Goal: Information Seeking & Learning: Learn about a topic

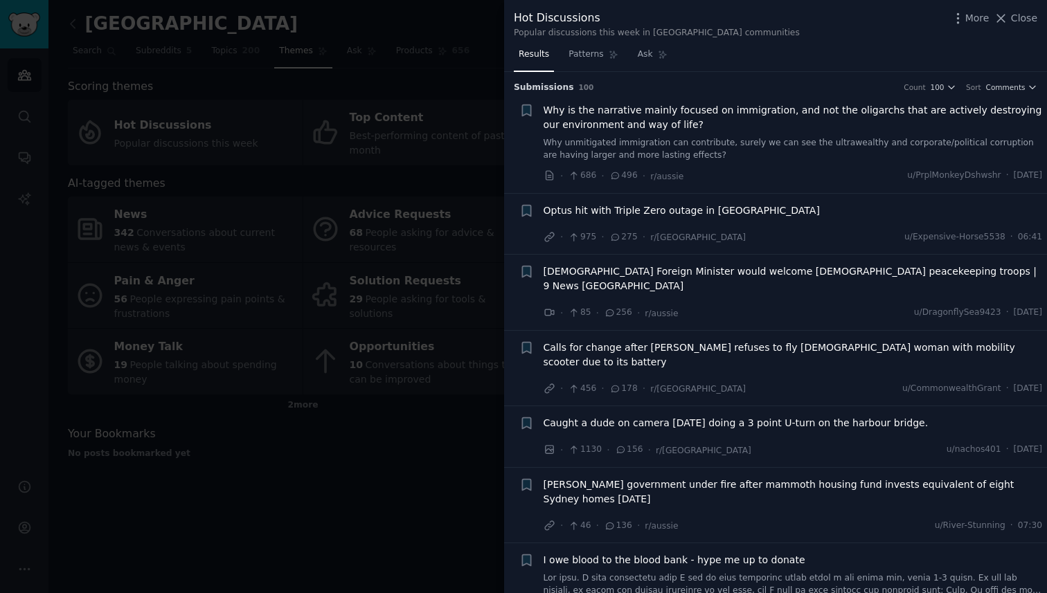
scroll to position [1224, 0]
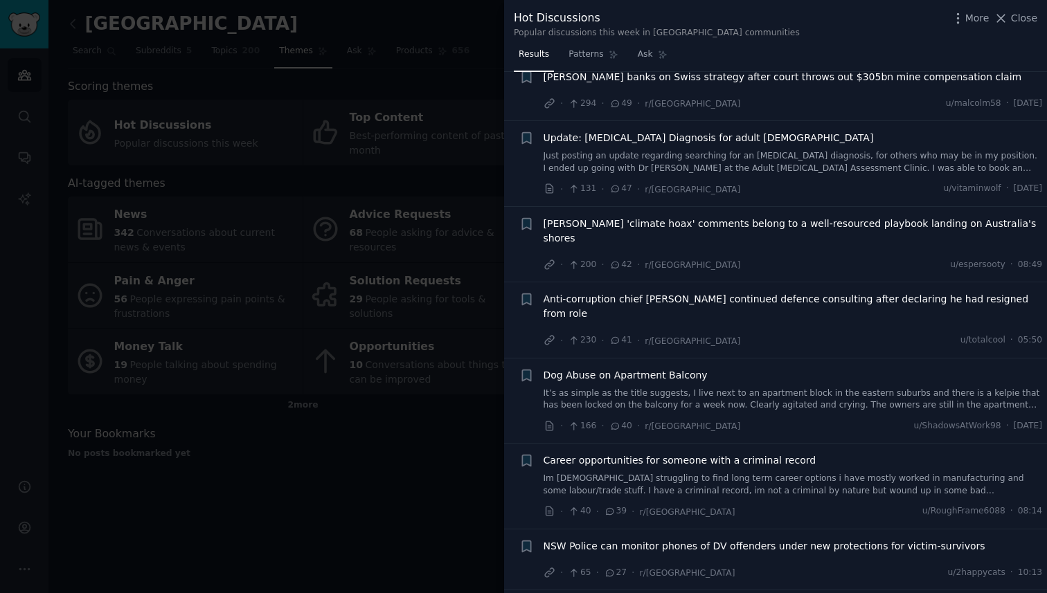
click at [63, 37] on div at bounding box center [523, 296] width 1047 height 593
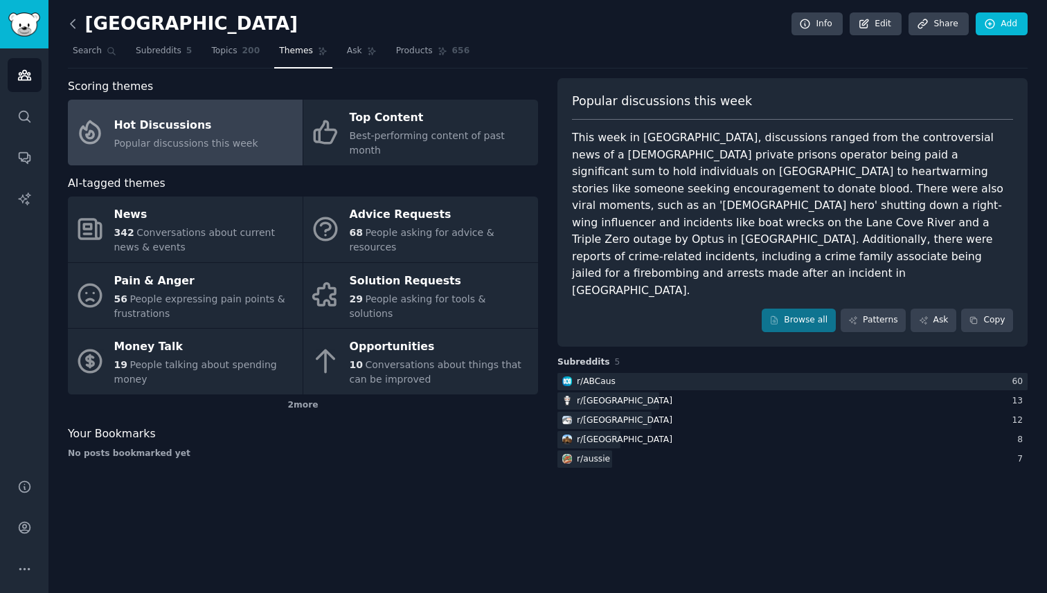
click at [71, 26] on icon at bounding box center [73, 24] width 15 height 15
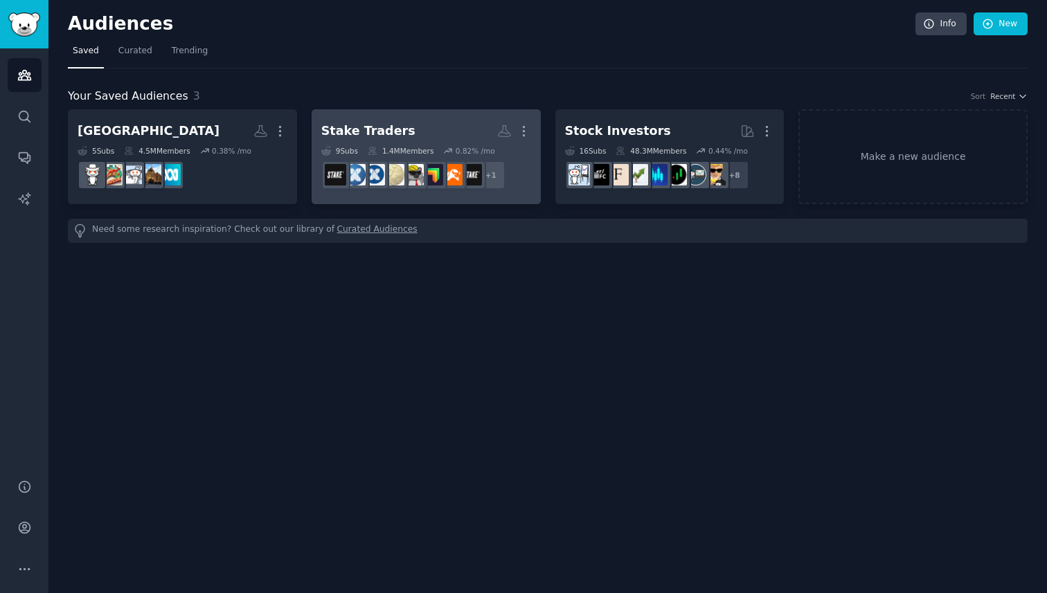
click at [421, 127] on h2 "Stake Traders More" at bounding box center [426, 131] width 210 height 24
